Goal: Task Accomplishment & Management: Use online tool/utility

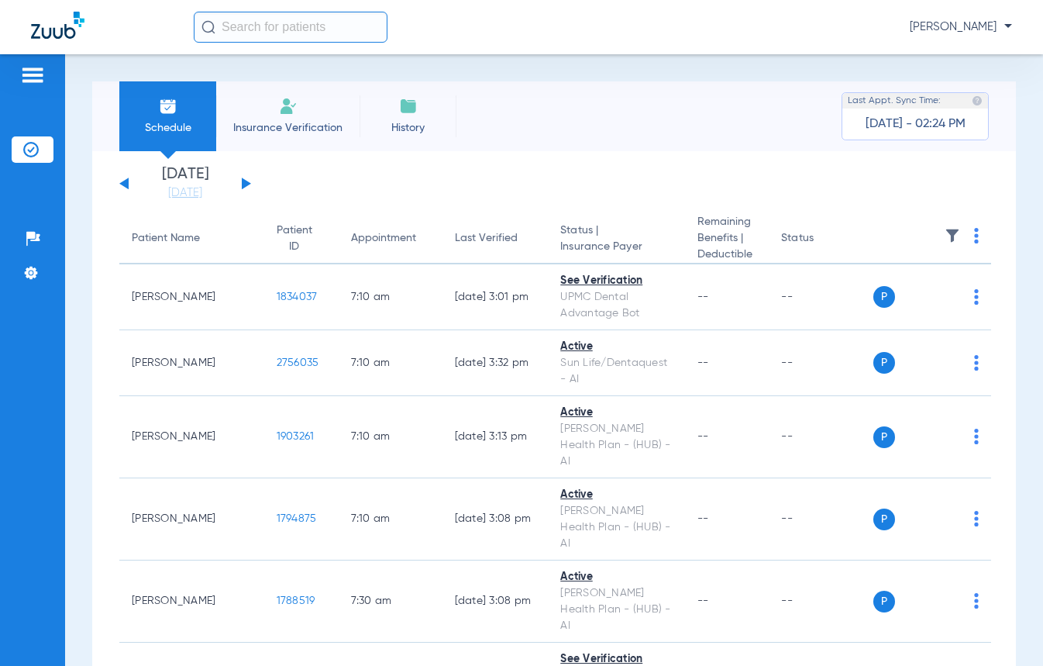
click at [242, 183] on button at bounding box center [246, 183] width 9 height 12
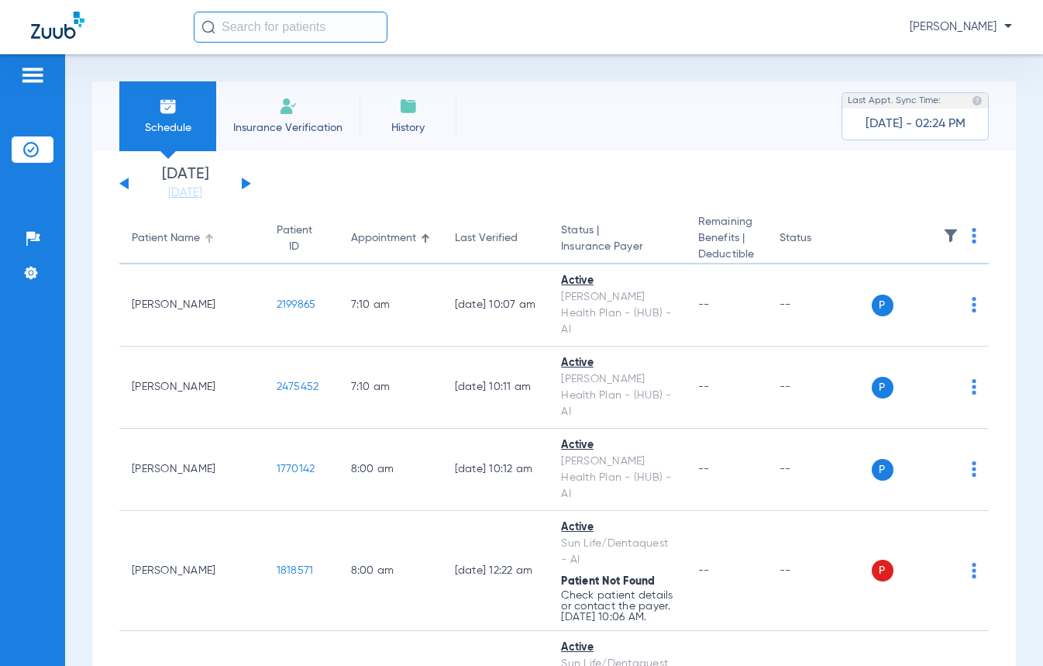
click at [205, 240] on div at bounding box center [209, 238] width 9 height 9
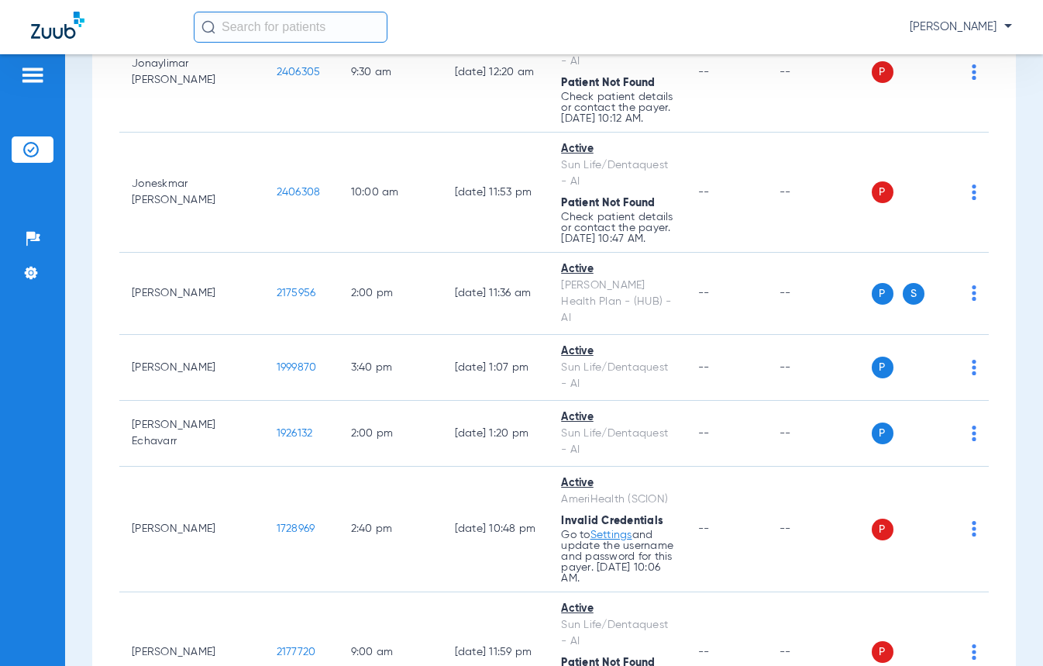
scroll to position [10461, 0]
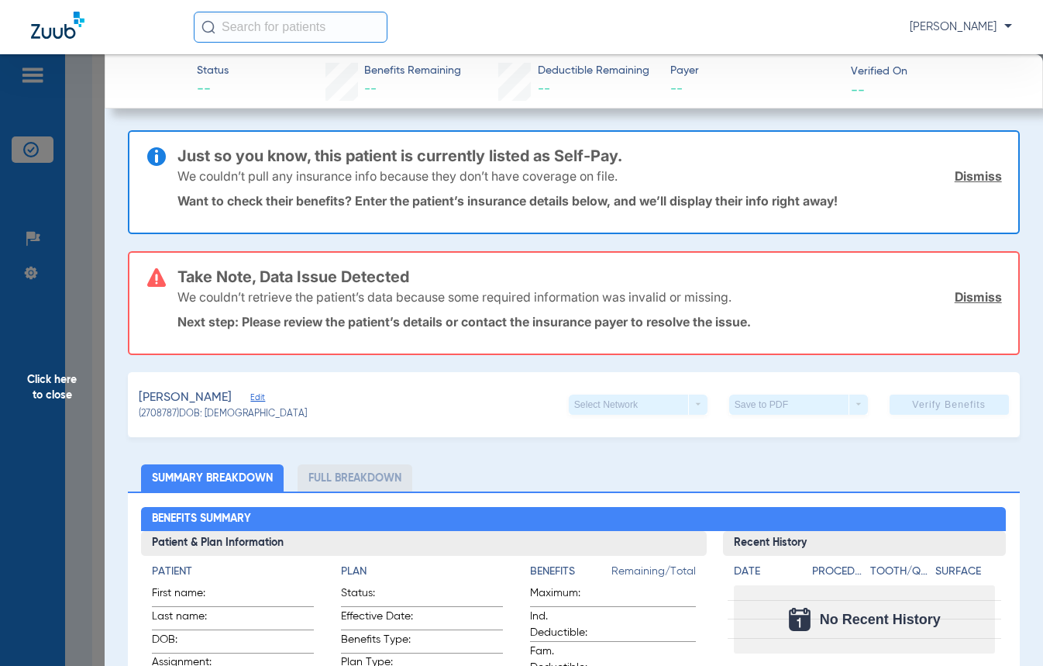
scroll to position [155, 0]
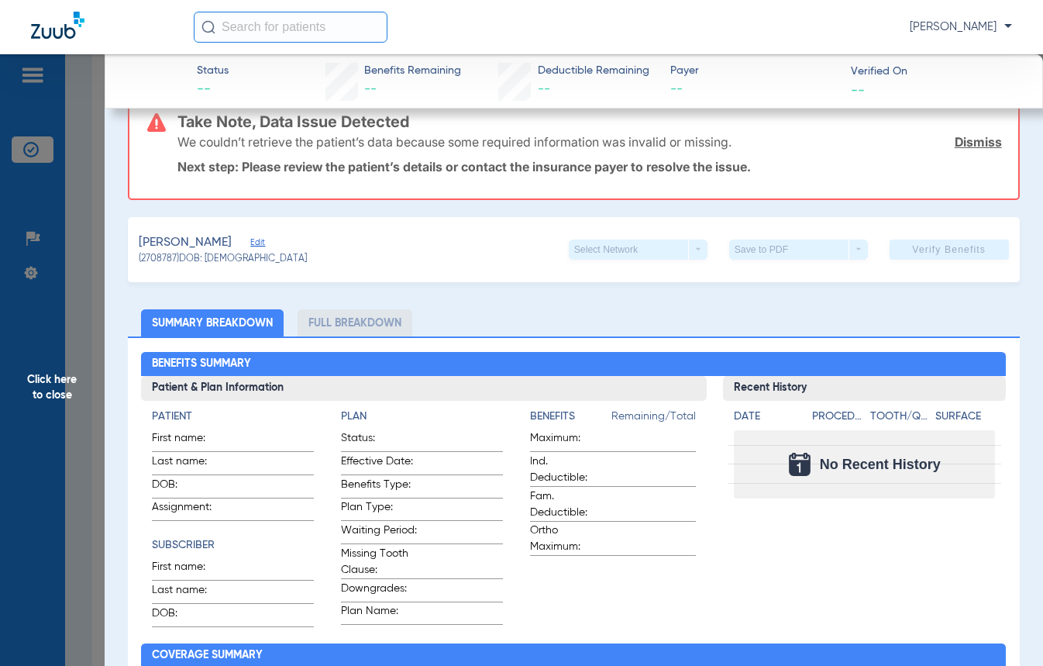
click at [258, 244] on span "Edit" at bounding box center [257, 244] width 14 height 15
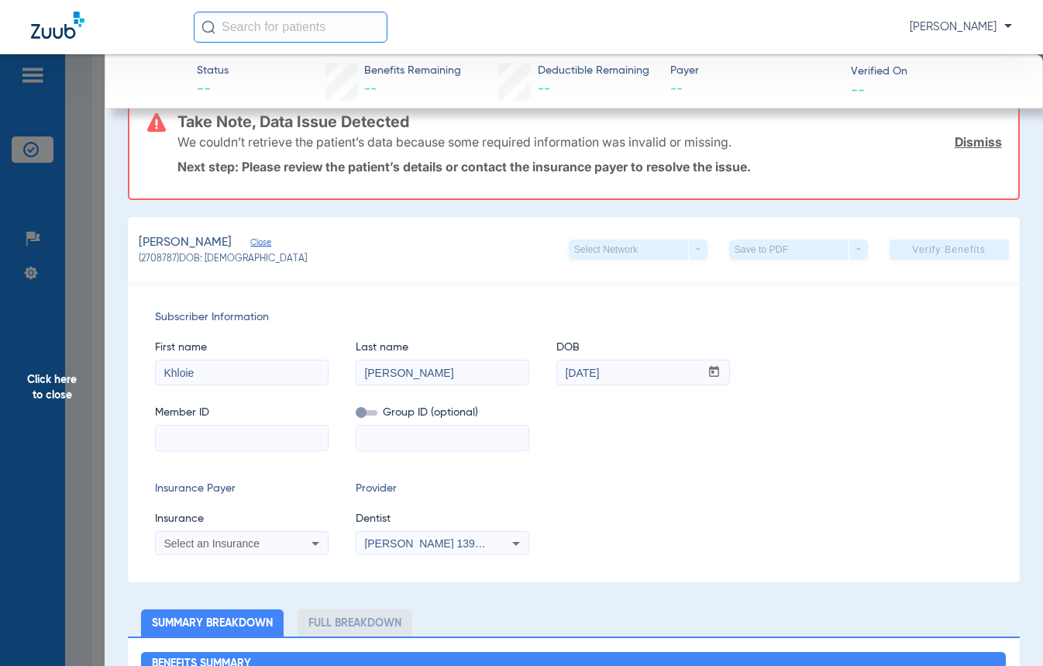
scroll to position [232, 0]
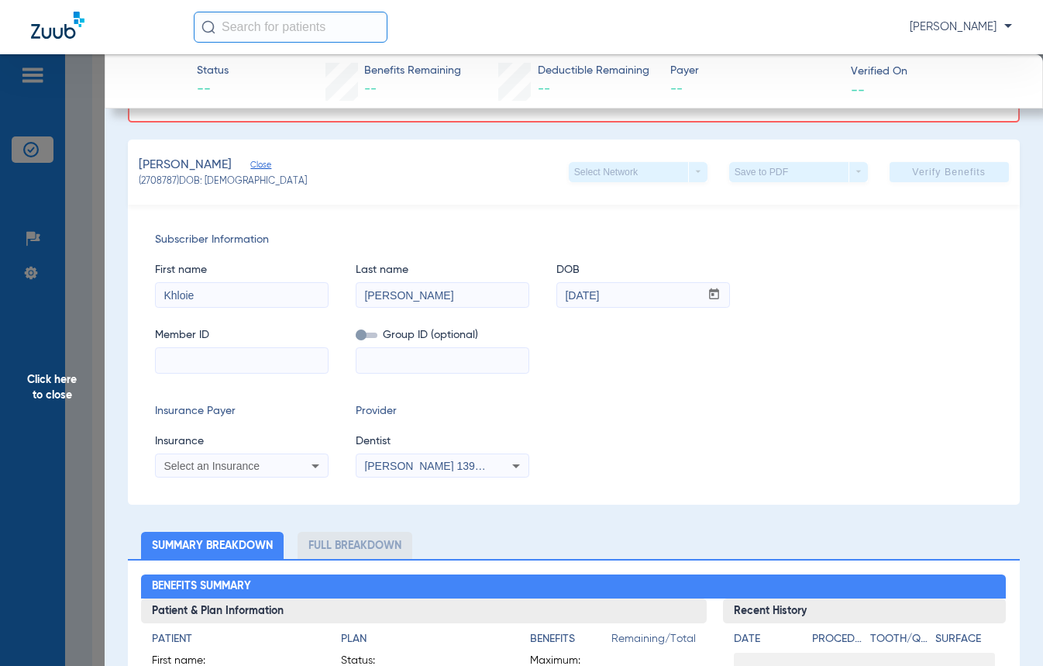
click at [281, 361] on input at bounding box center [242, 360] width 172 height 25
click at [232, 366] on input at bounding box center [242, 360] width 172 height 25
paste input "U77634382"
type input "U77634382"
click at [239, 470] on span "Select an Insurance" at bounding box center [212, 466] width 96 height 12
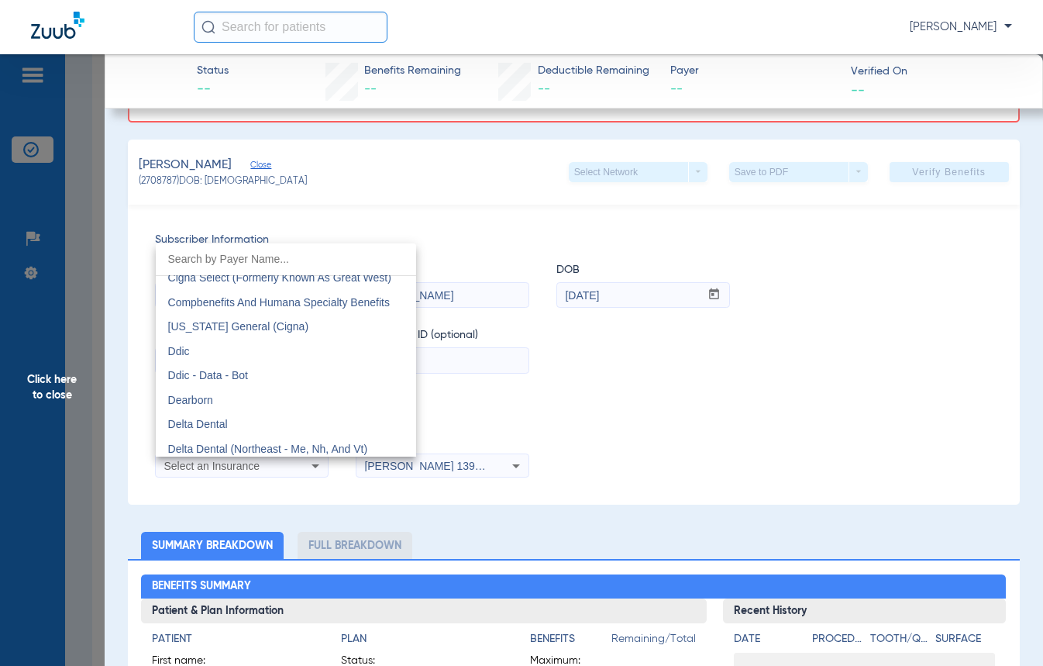
scroll to position [2247, 0]
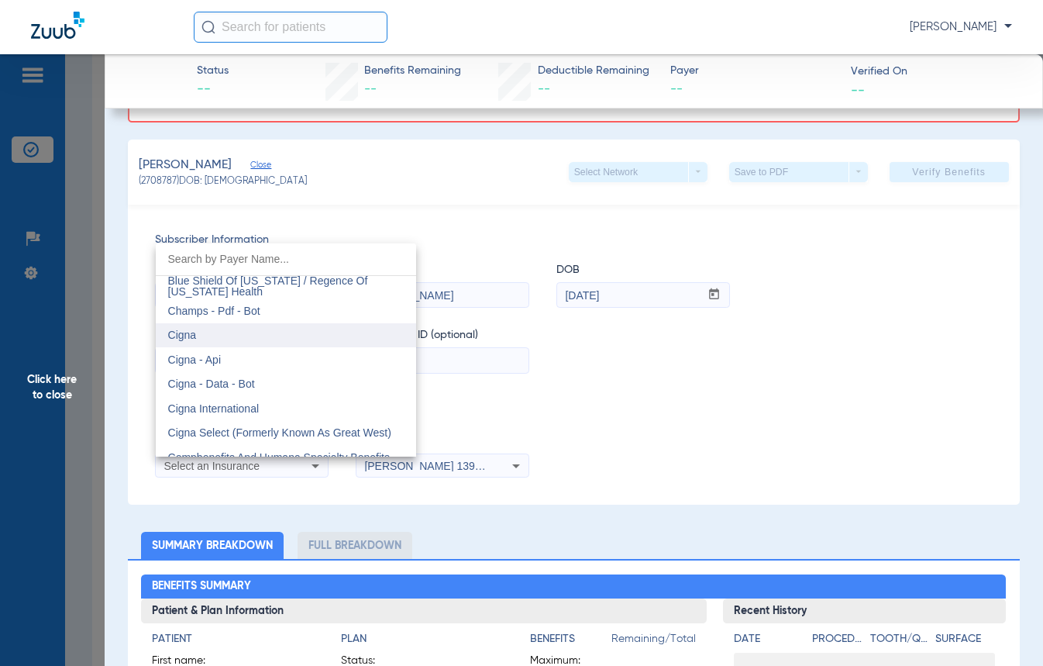
click at [195, 334] on span "Cigna" at bounding box center [182, 335] width 29 height 12
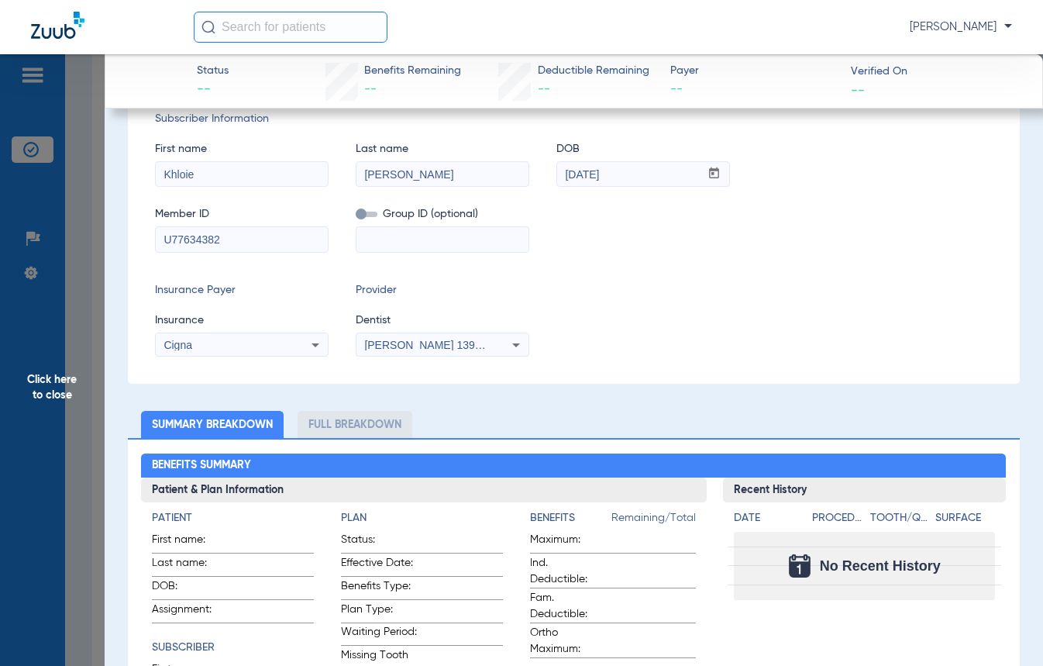
scroll to position [112, 0]
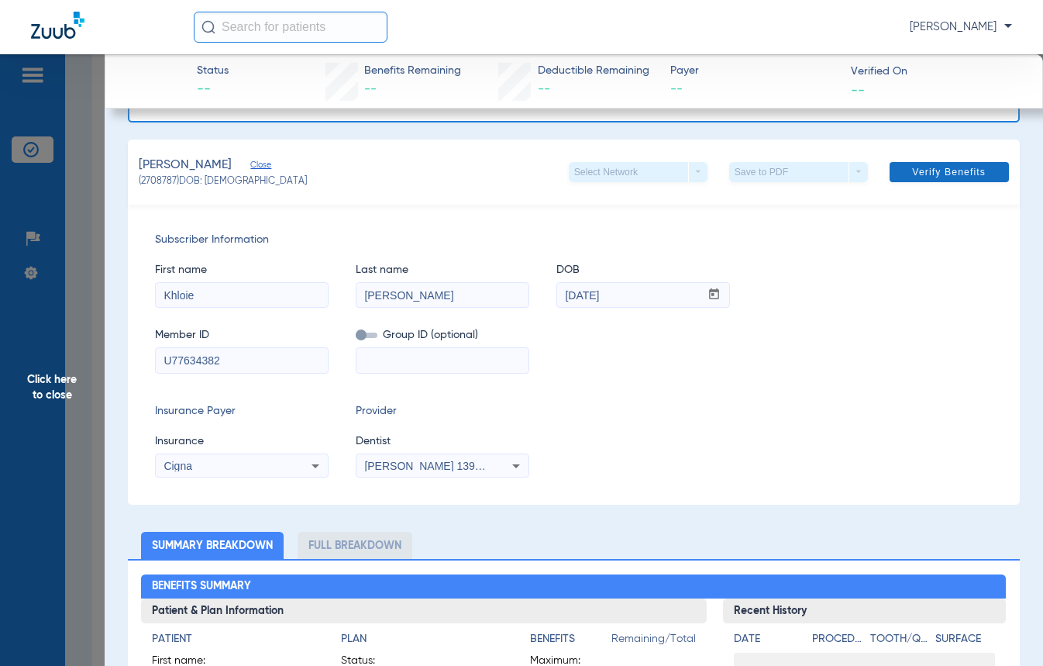
click at [922, 174] on span "Verify Benefits" at bounding box center [949, 172] width 74 height 12
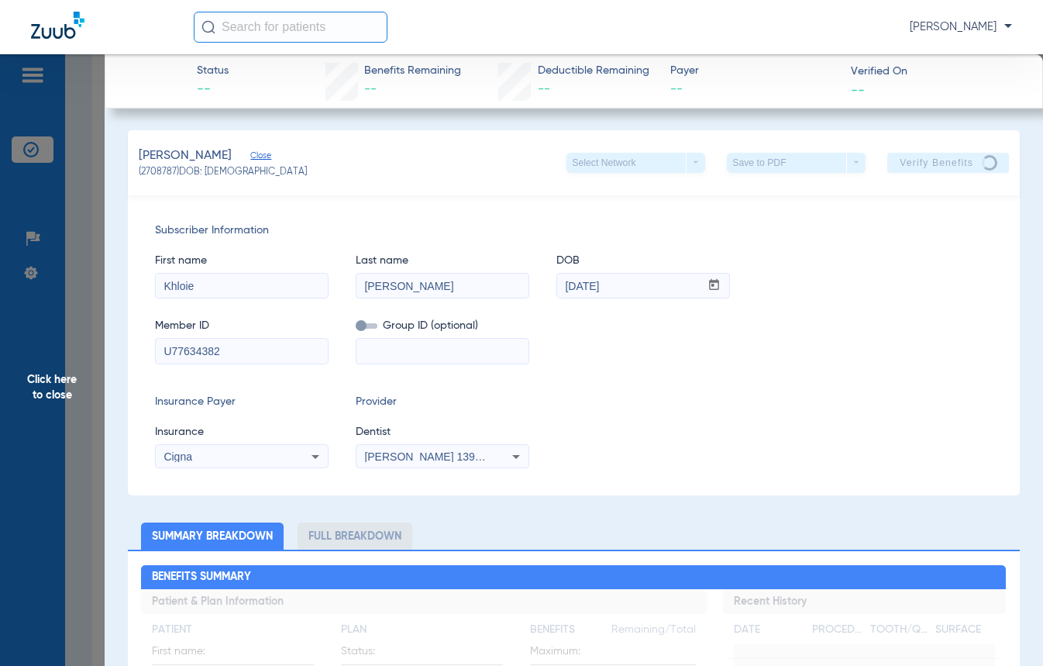
scroll to position [0, 0]
click at [61, 388] on span "Click here to close" at bounding box center [52, 387] width 105 height 666
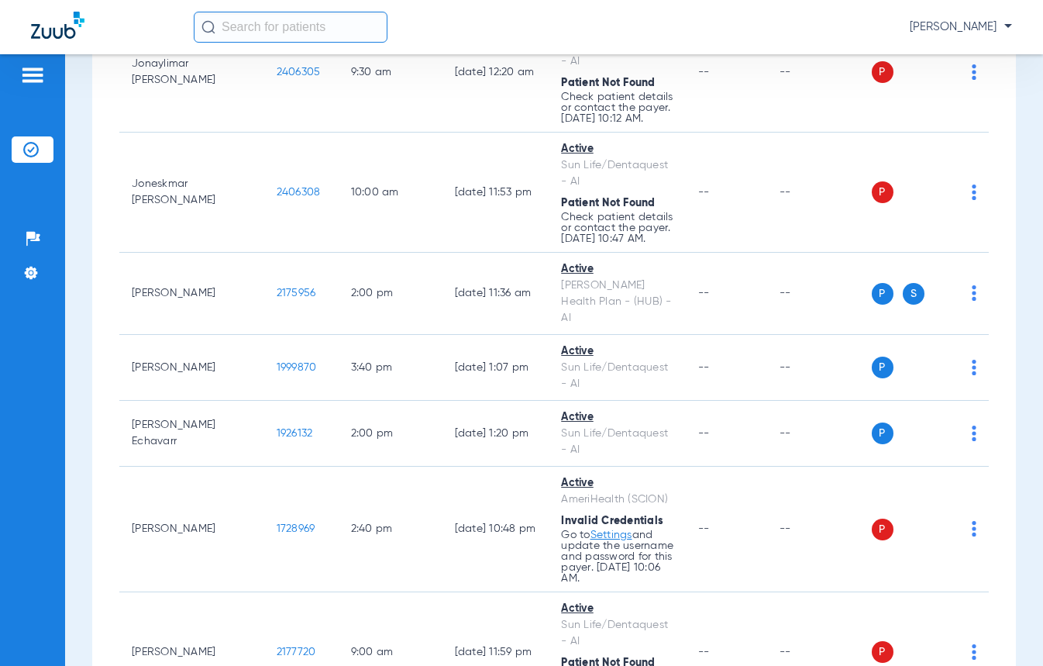
scroll to position [10461, 0]
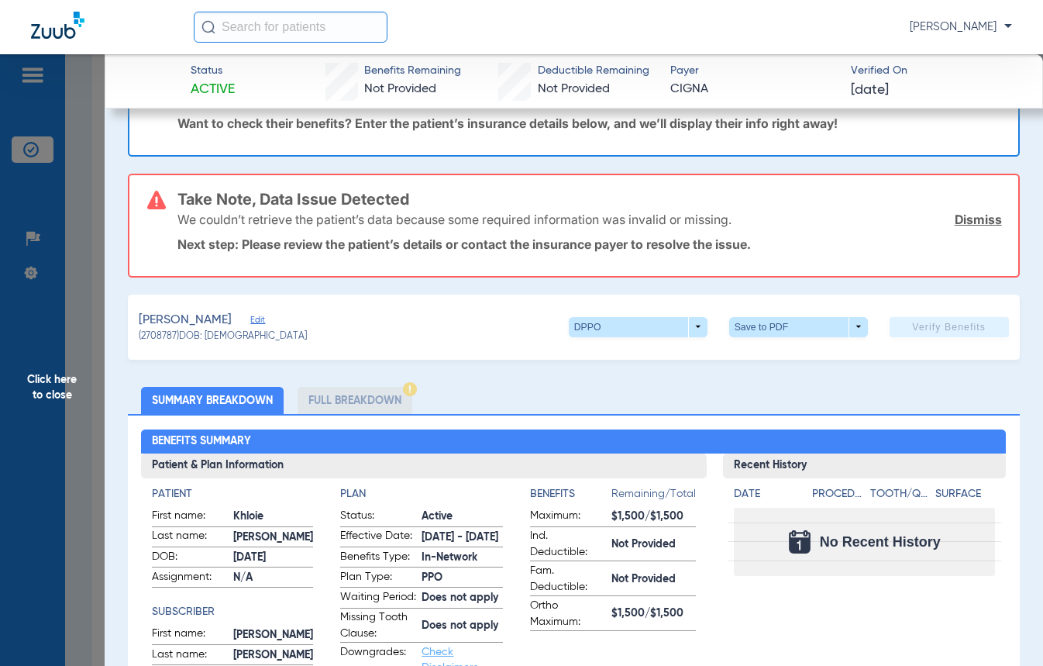
scroll to position [232, 0]
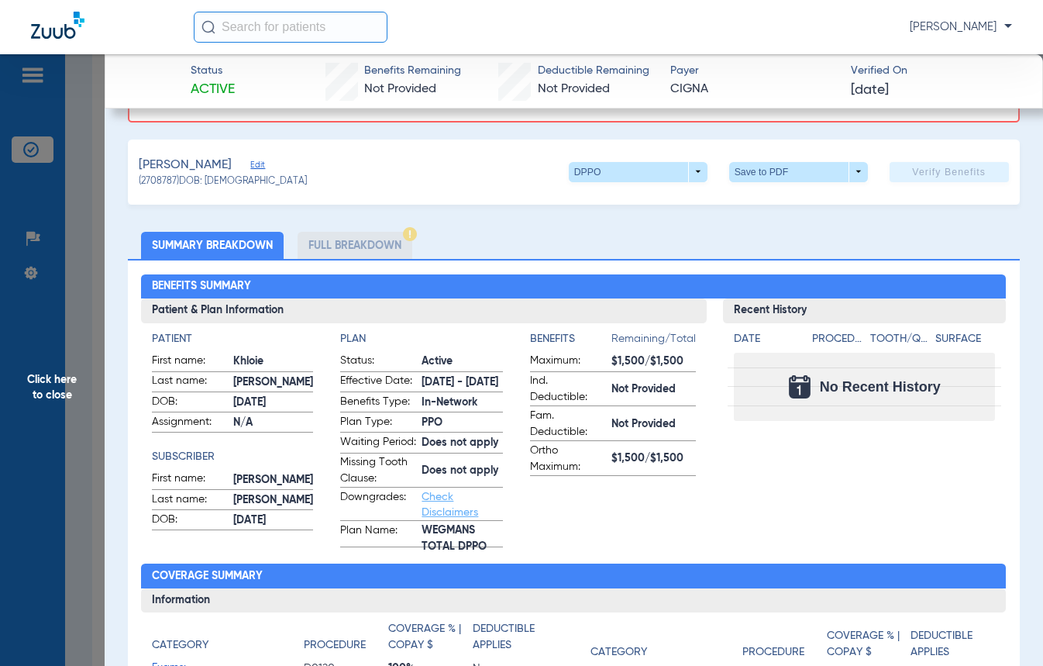
click at [330, 246] on li "Full Breakdown" at bounding box center [355, 245] width 115 height 27
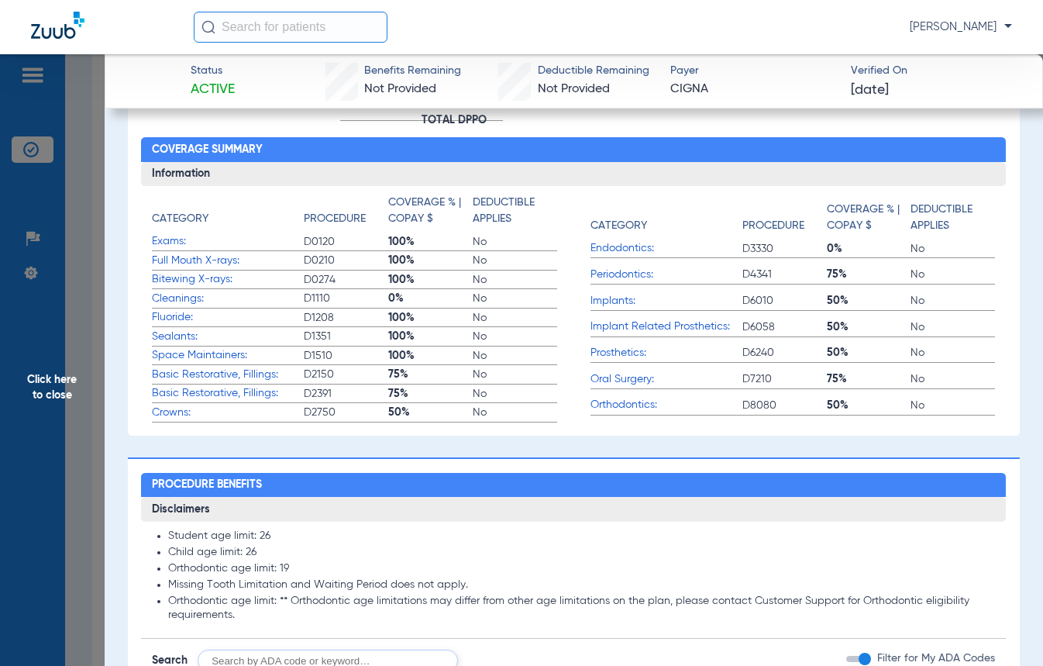
scroll to position [426, 0]
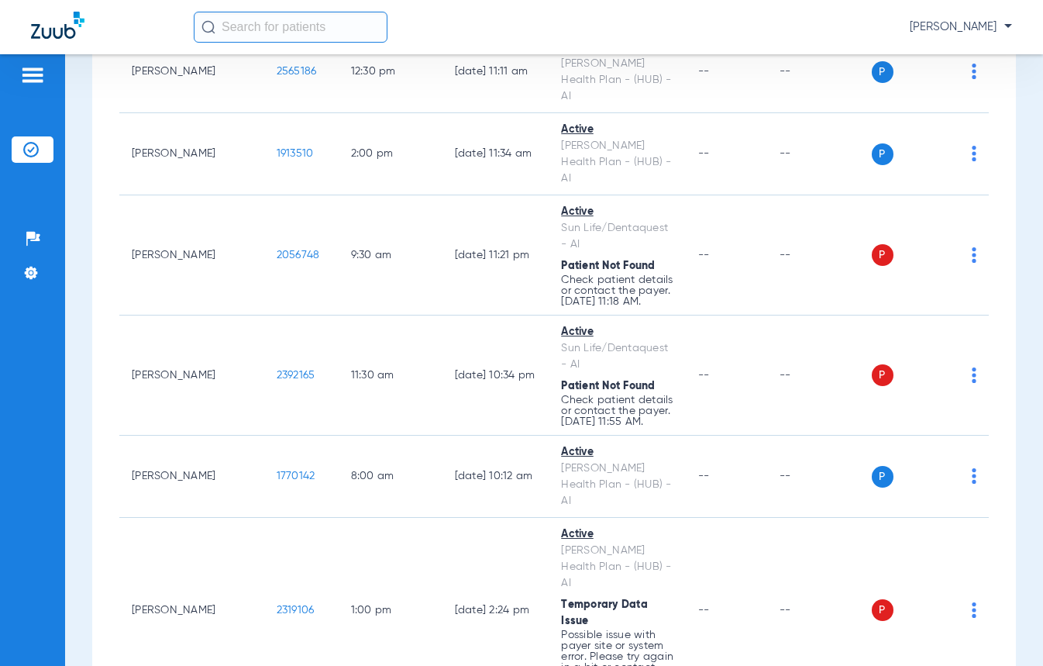
scroll to position [17435, 0]
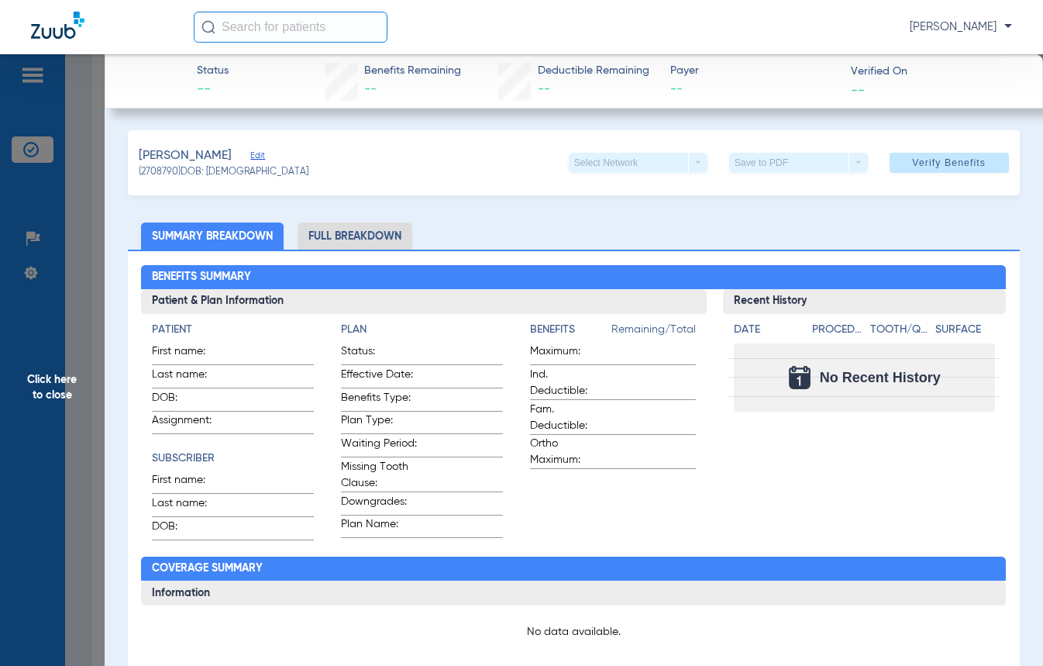
click at [329, 232] on li "Full Breakdown" at bounding box center [355, 235] width 115 height 27
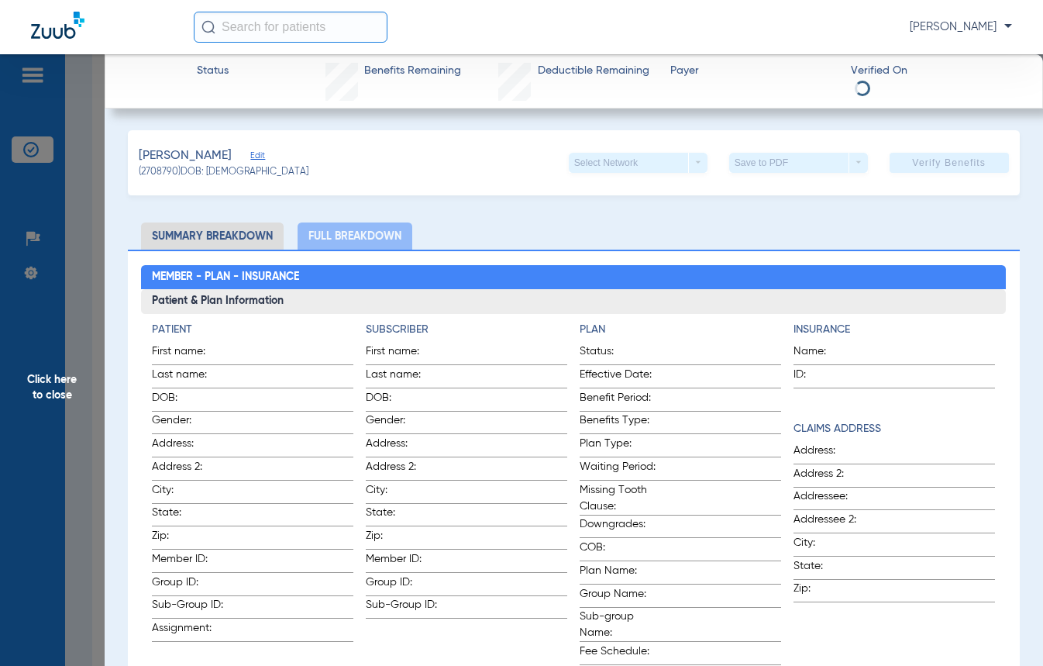
click at [252, 246] on li "Summary Breakdown" at bounding box center [212, 235] width 143 height 27
